Goal: Transaction & Acquisition: Purchase product/service

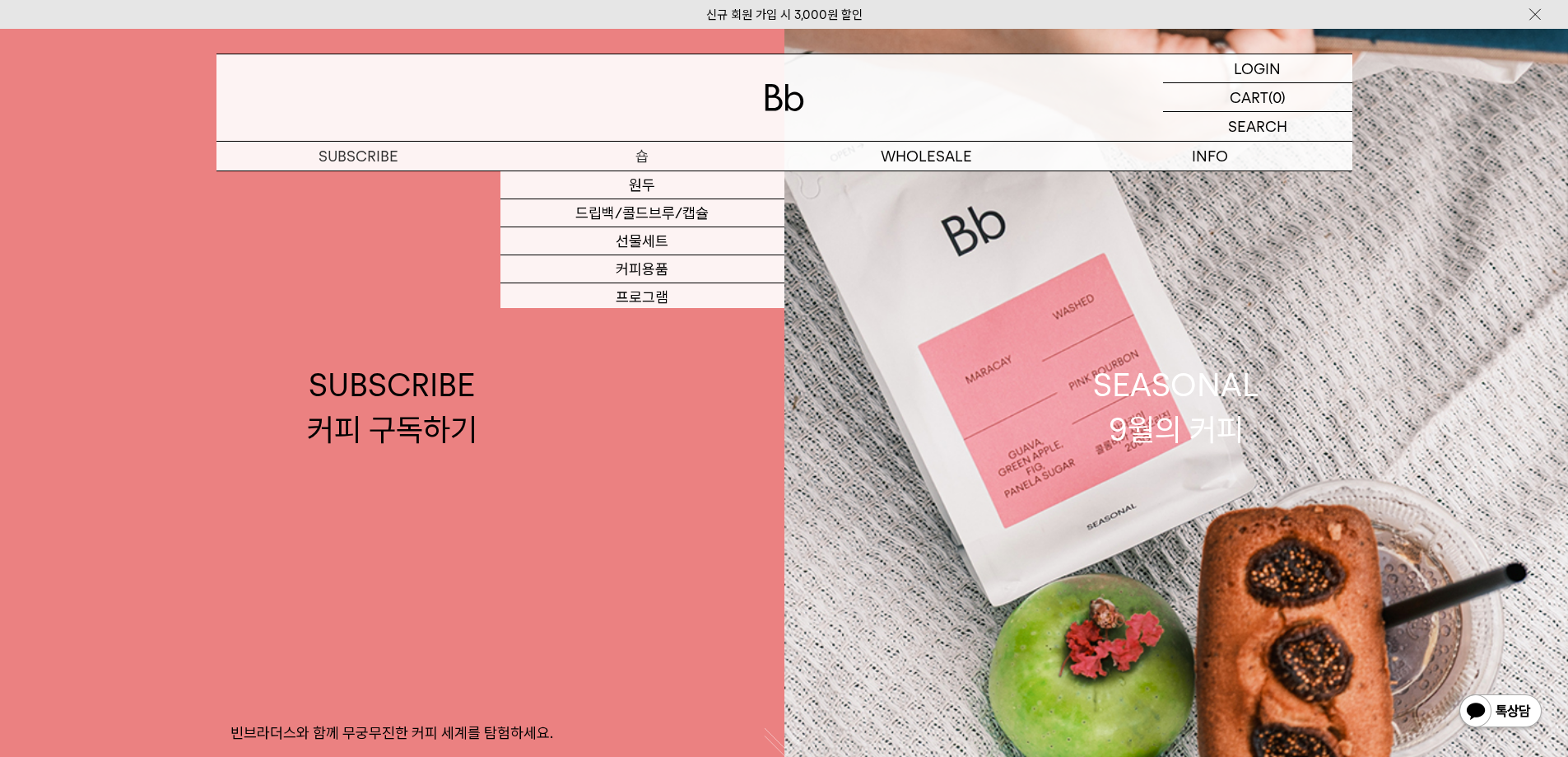
click at [657, 157] on p "숍" at bounding box center [642, 156] width 284 height 28
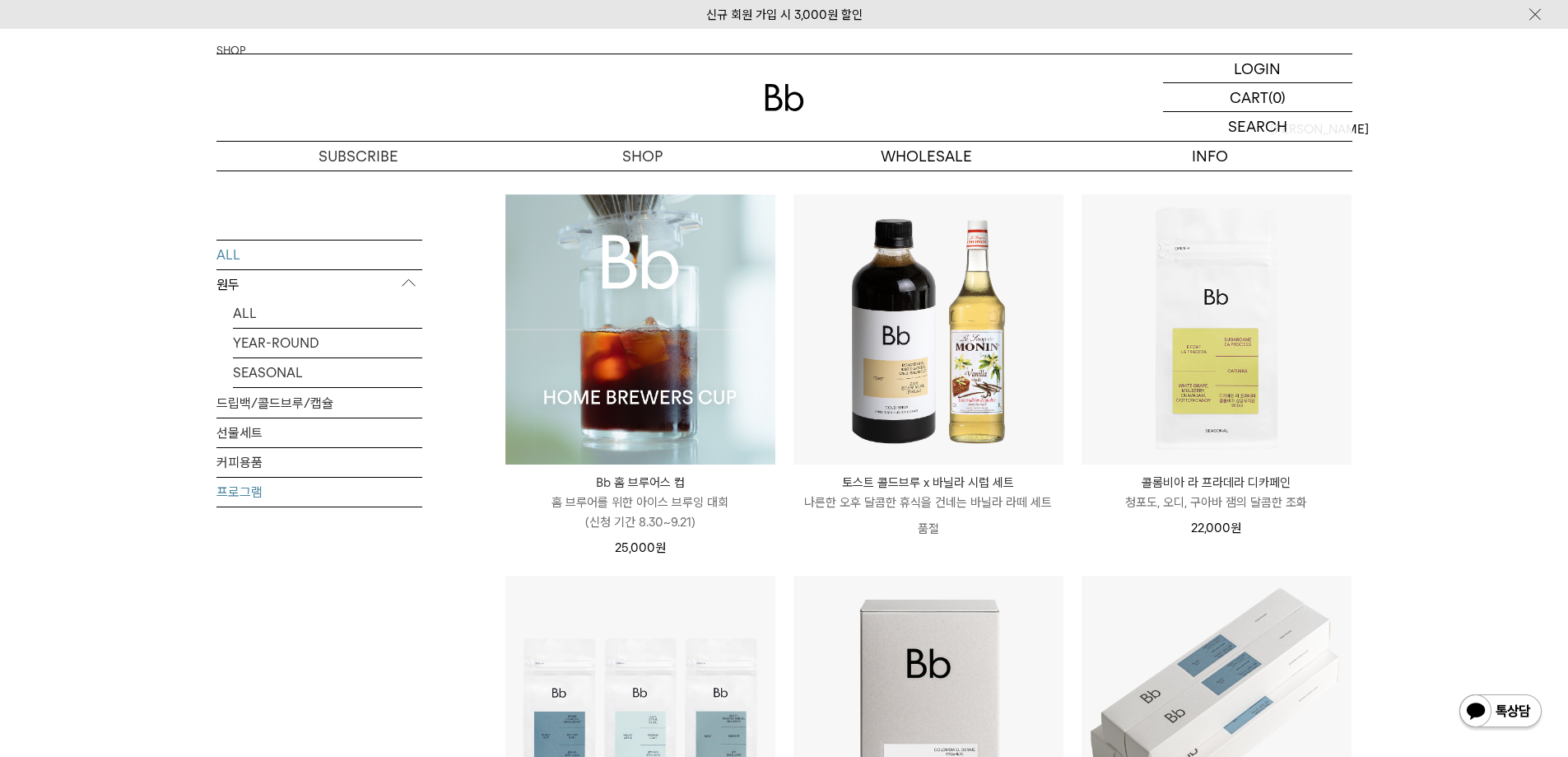
scroll to position [165, 0]
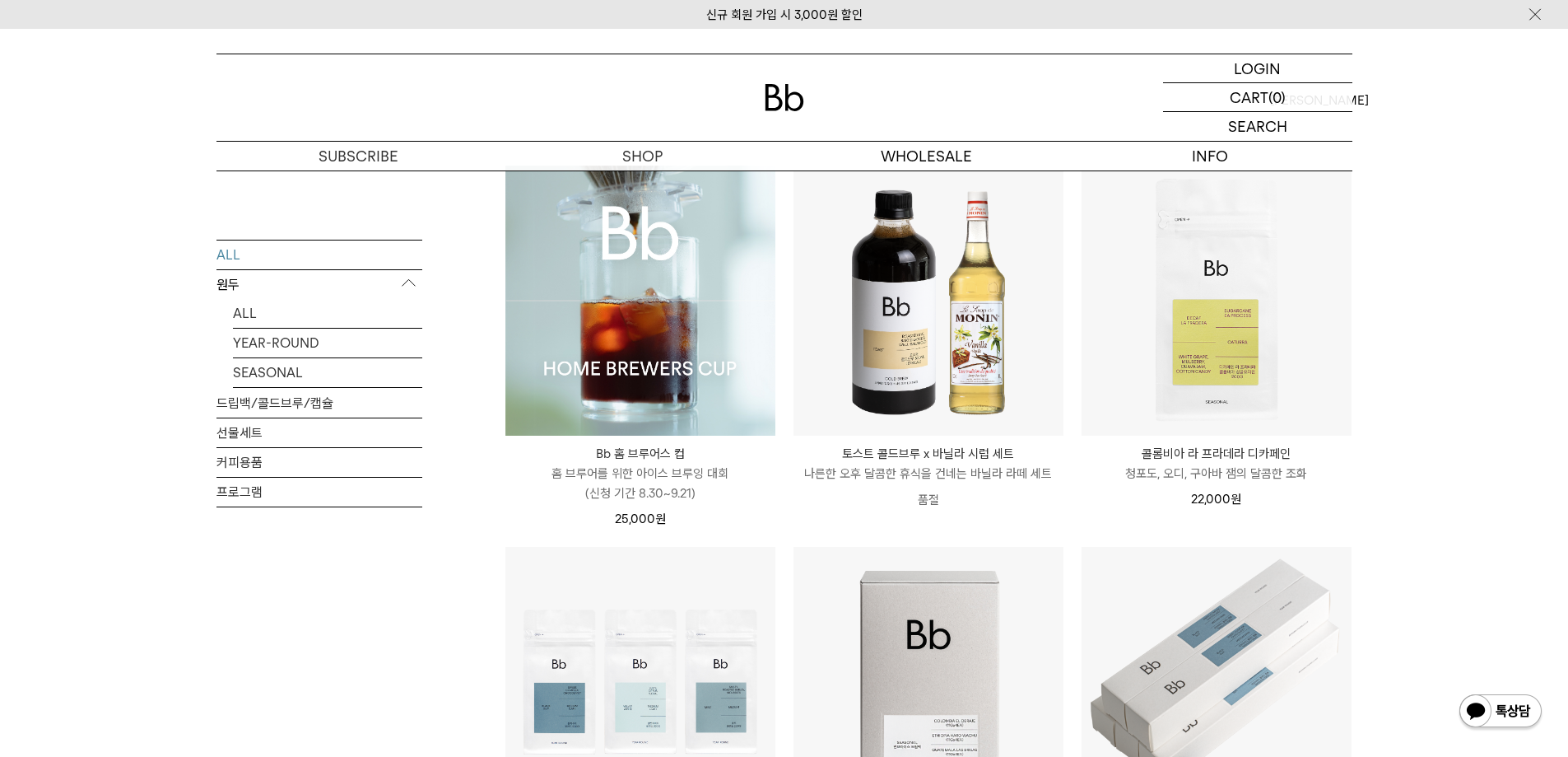
click at [699, 322] on img at bounding box center [639, 300] width 270 height 270
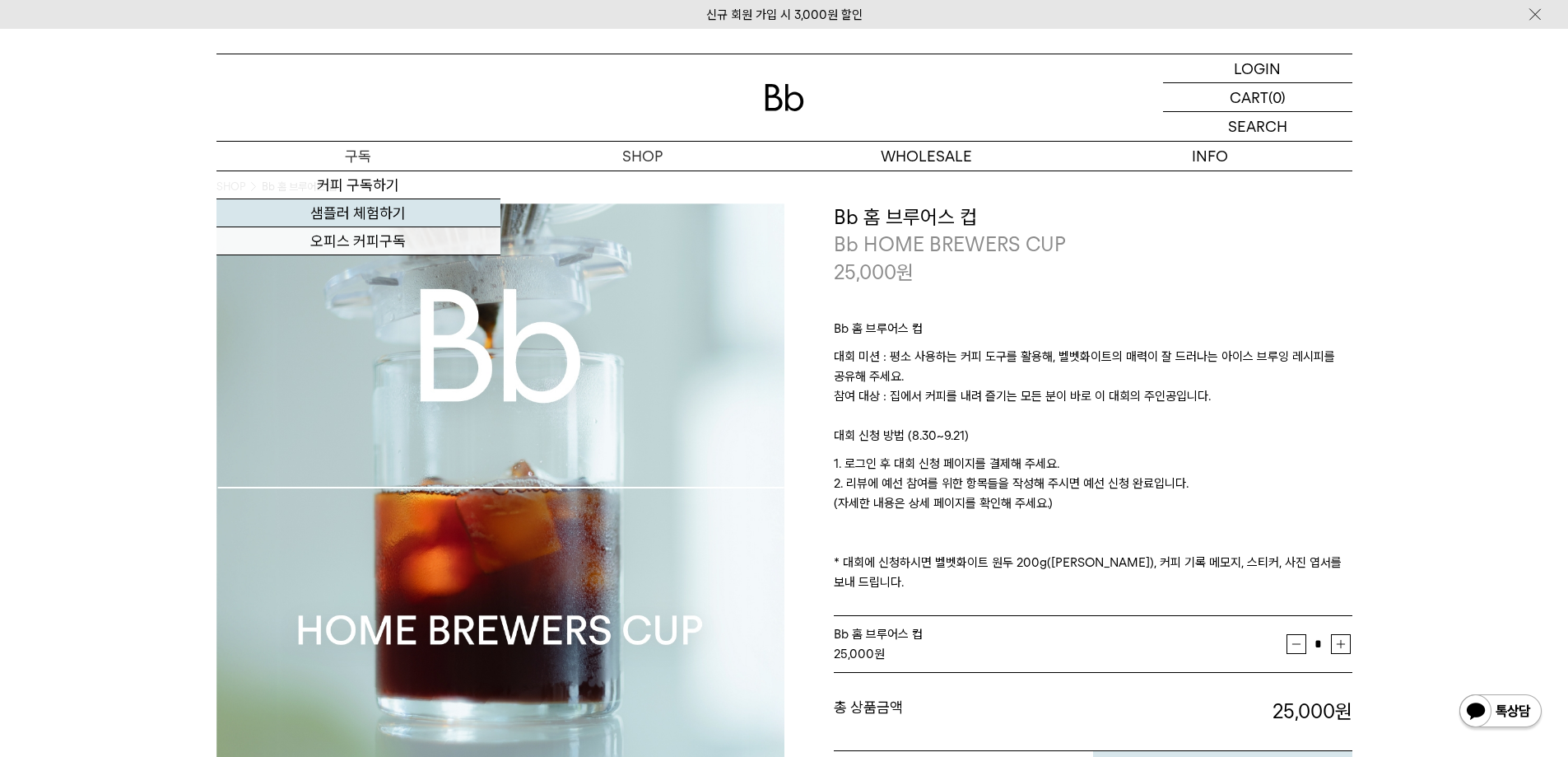
click at [371, 210] on link "샘플러 체험하기" at bounding box center [358, 214] width 284 height 28
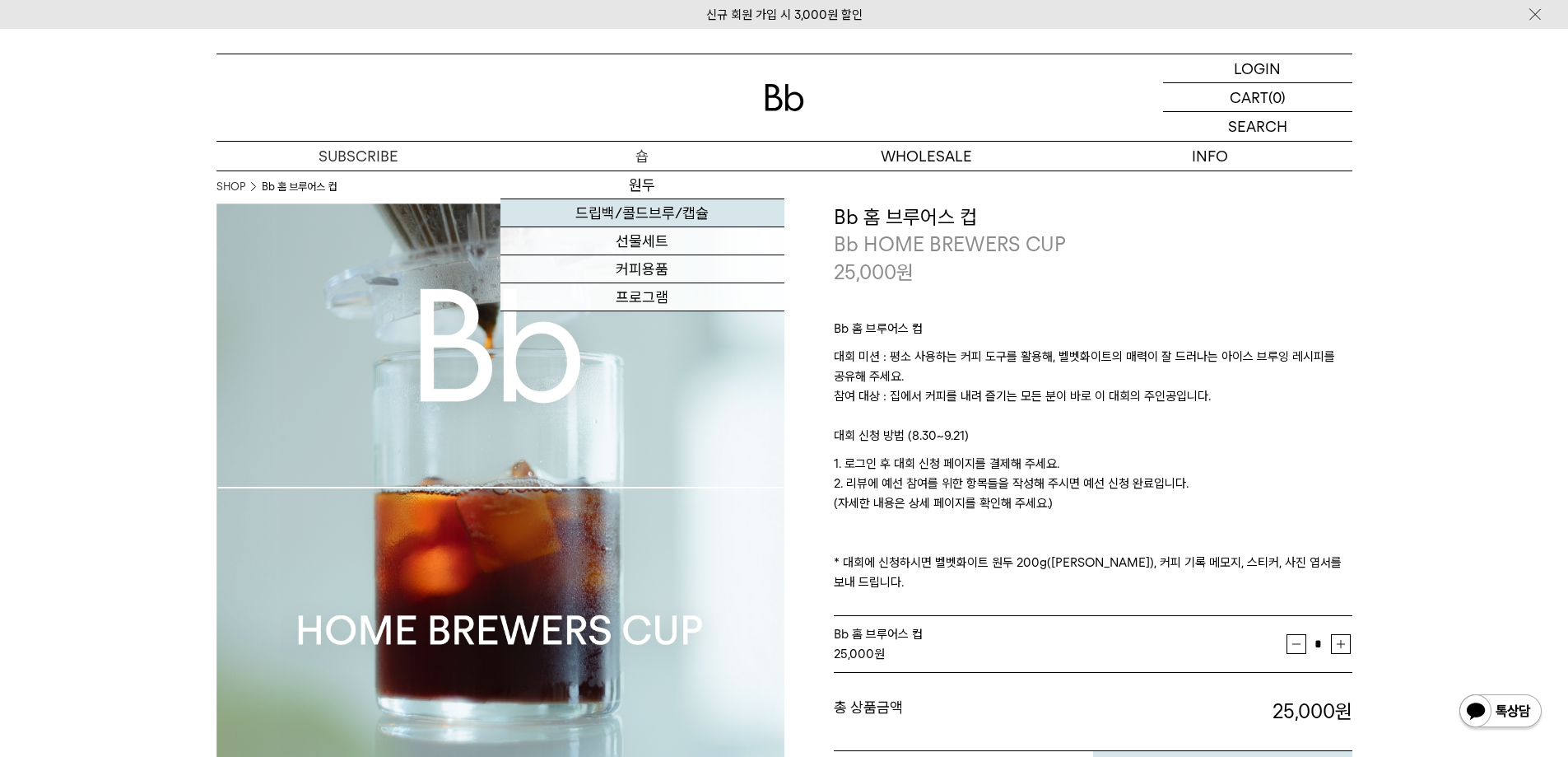
click at [681, 216] on link "드립백/콜드브루/캡슐" at bounding box center [642, 214] width 284 height 28
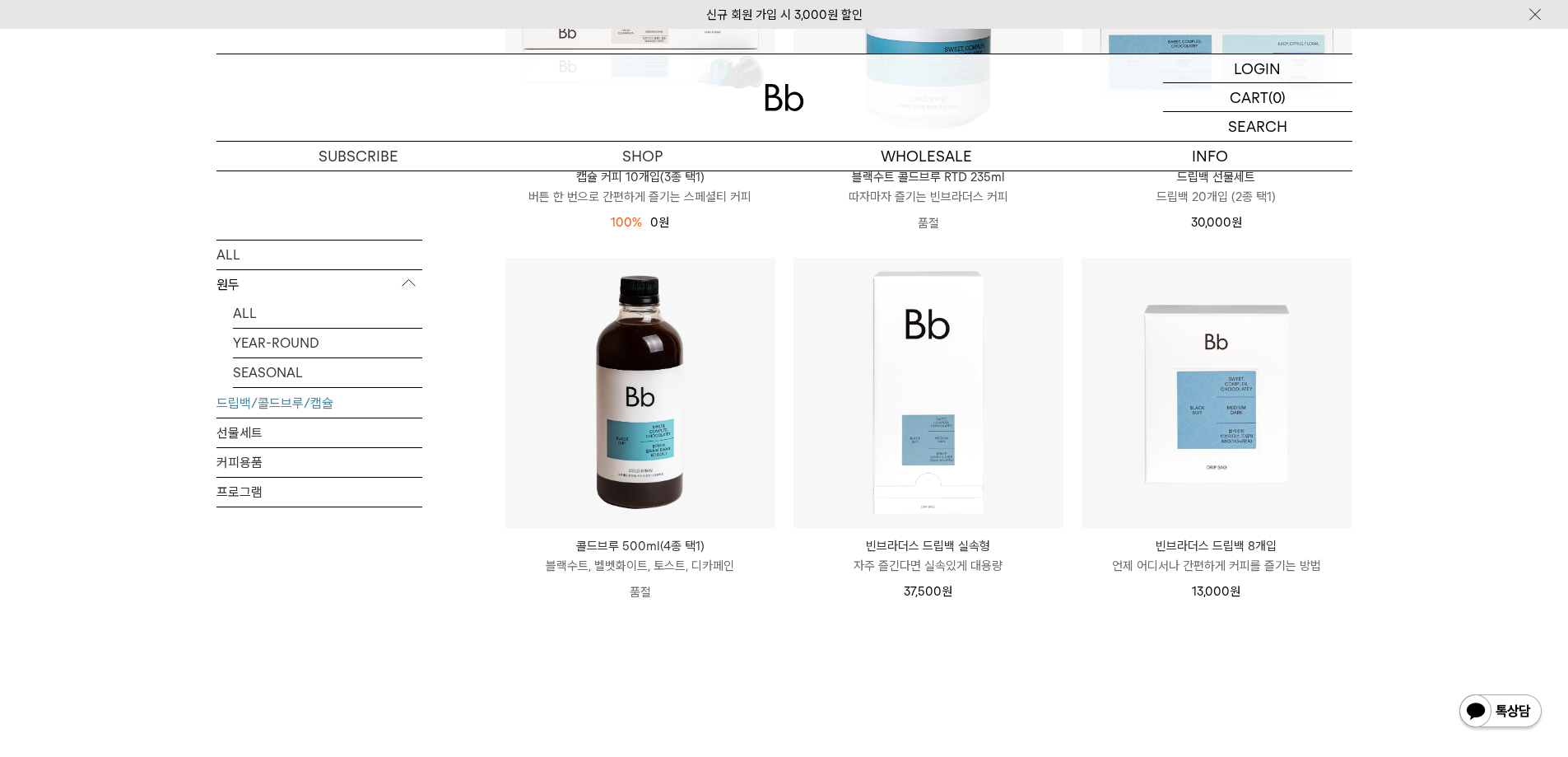
scroll to position [906, 0]
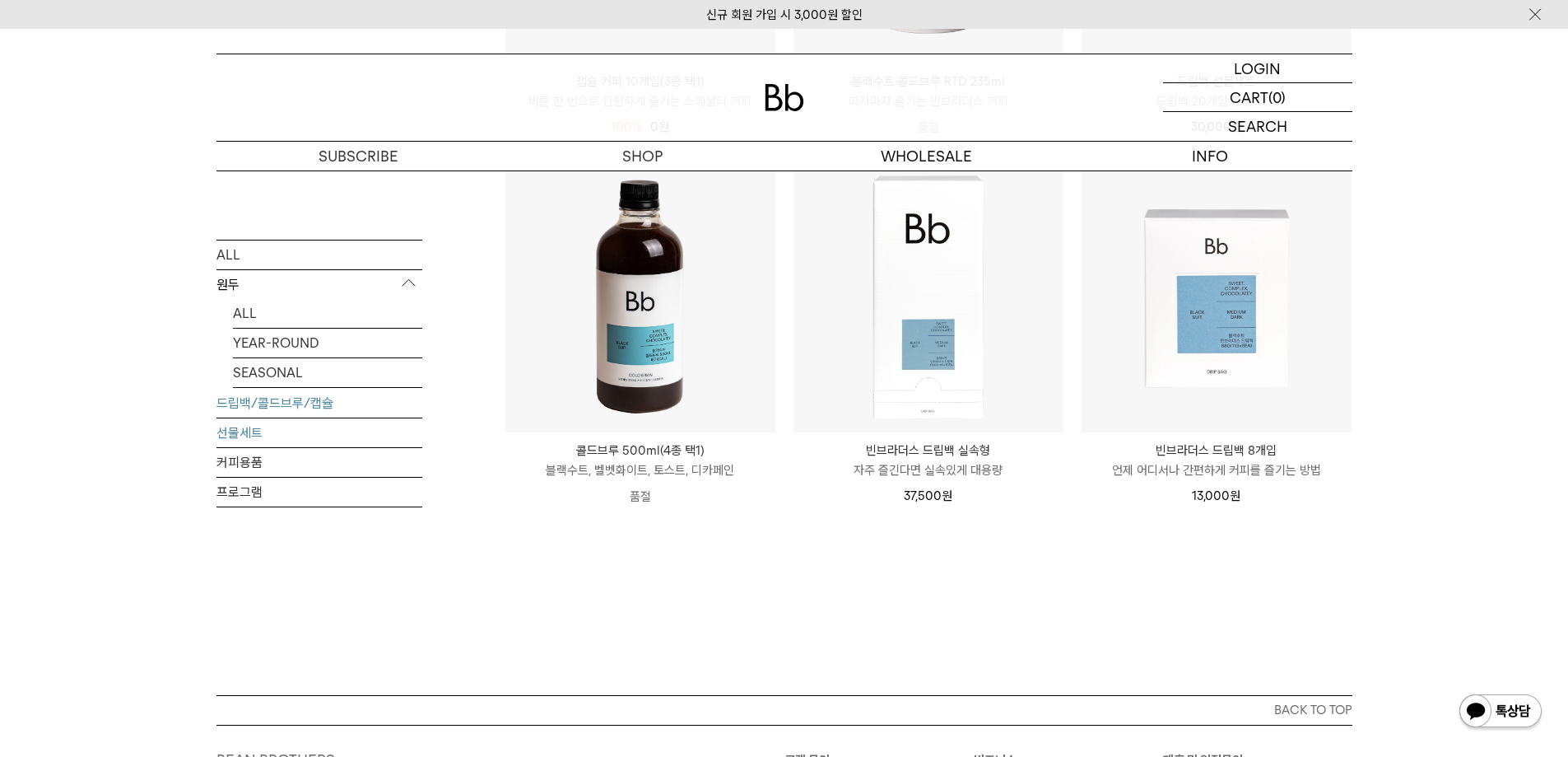
click at [234, 436] on link "선물세트" at bounding box center [320, 431] width 206 height 28
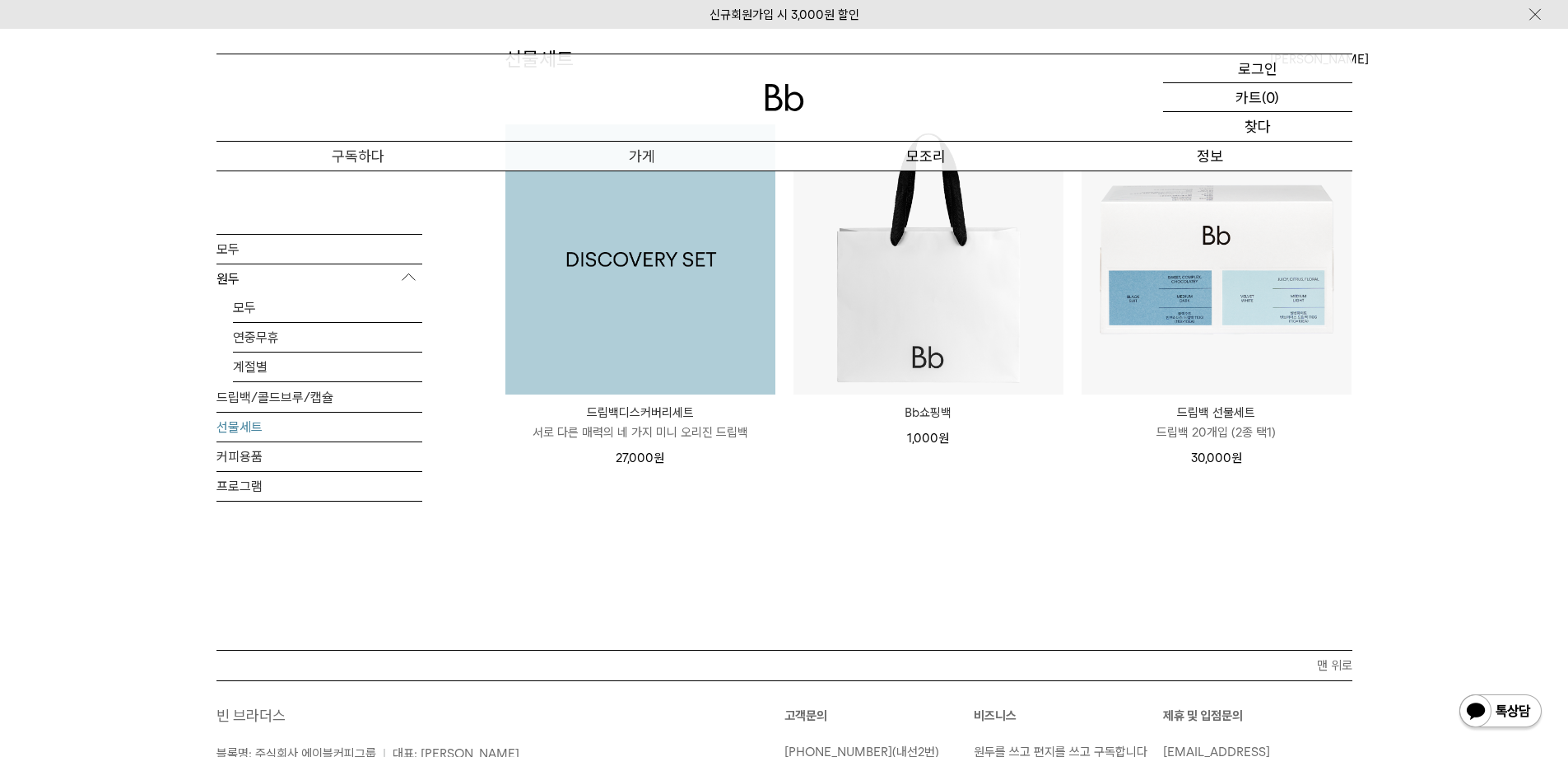
scroll to position [247, 0]
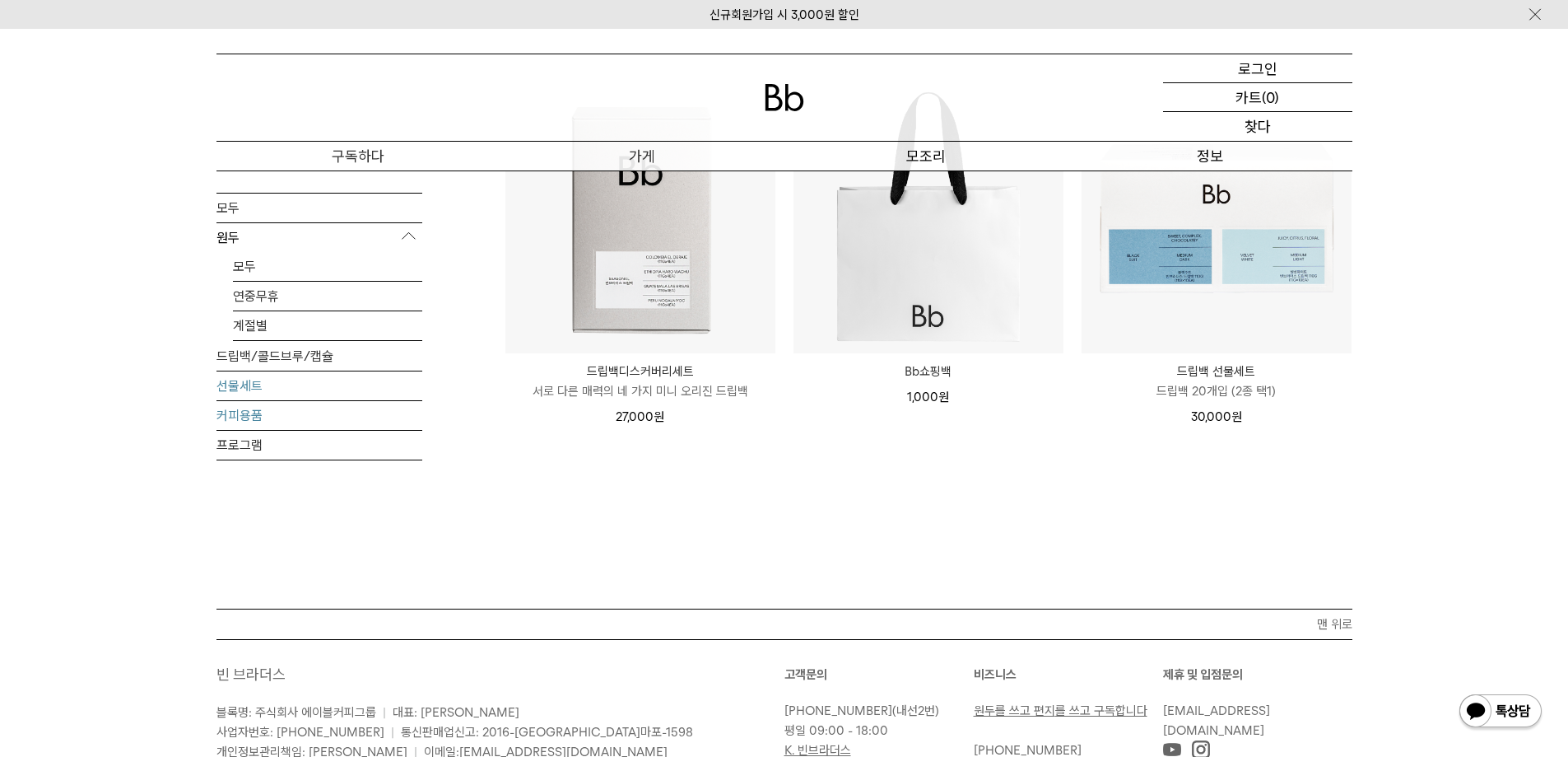
click at [229, 415] on font "커피용품" at bounding box center [239, 415] width 46 height 16
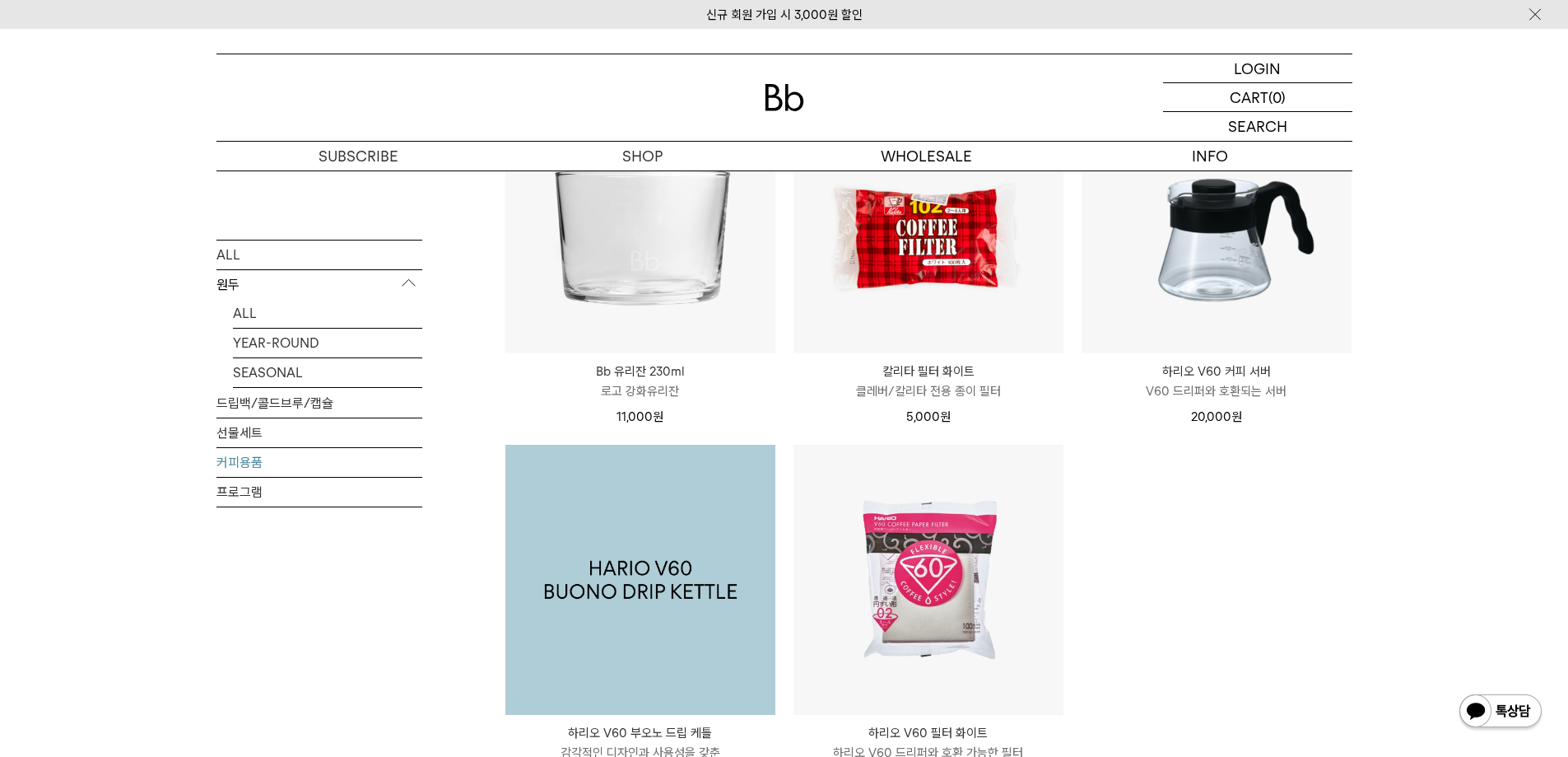
scroll to position [165, 0]
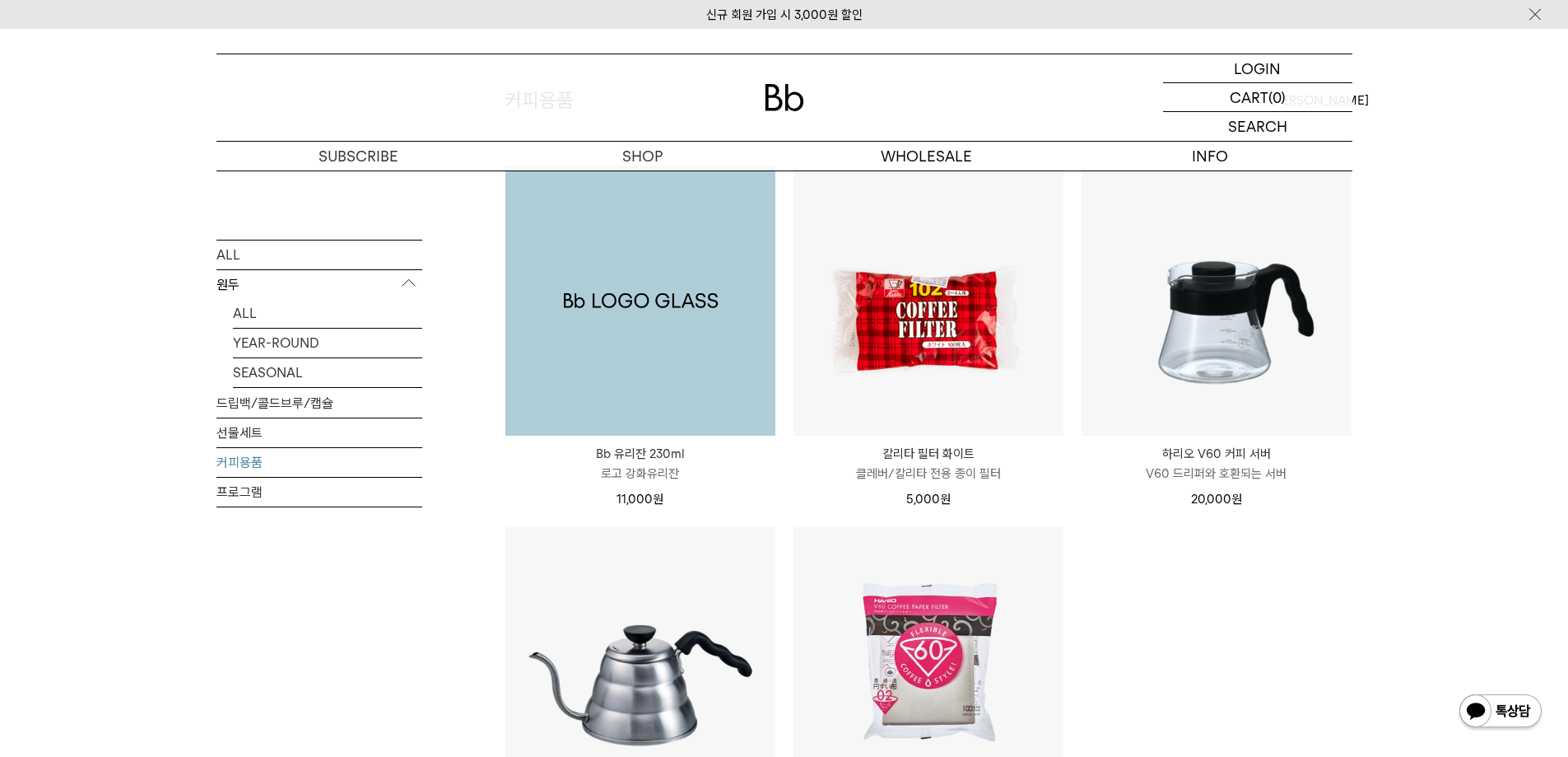
click at [663, 390] on img at bounding box center [639, 300] width 270 height 270
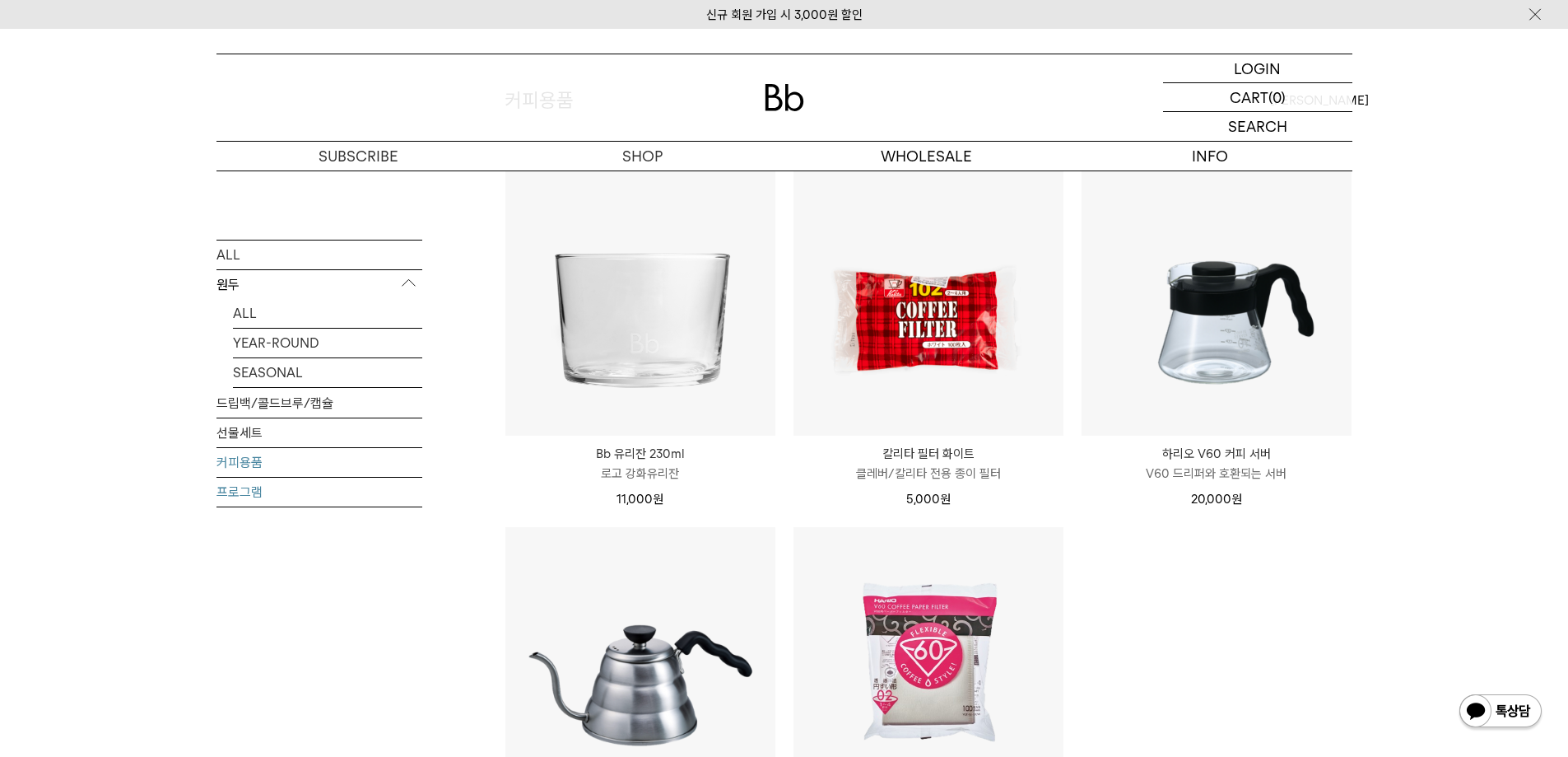
click at [243, 488] on link "프로그램" at bounding box center [320, 491] width 206 height 28
